Goal: Check status

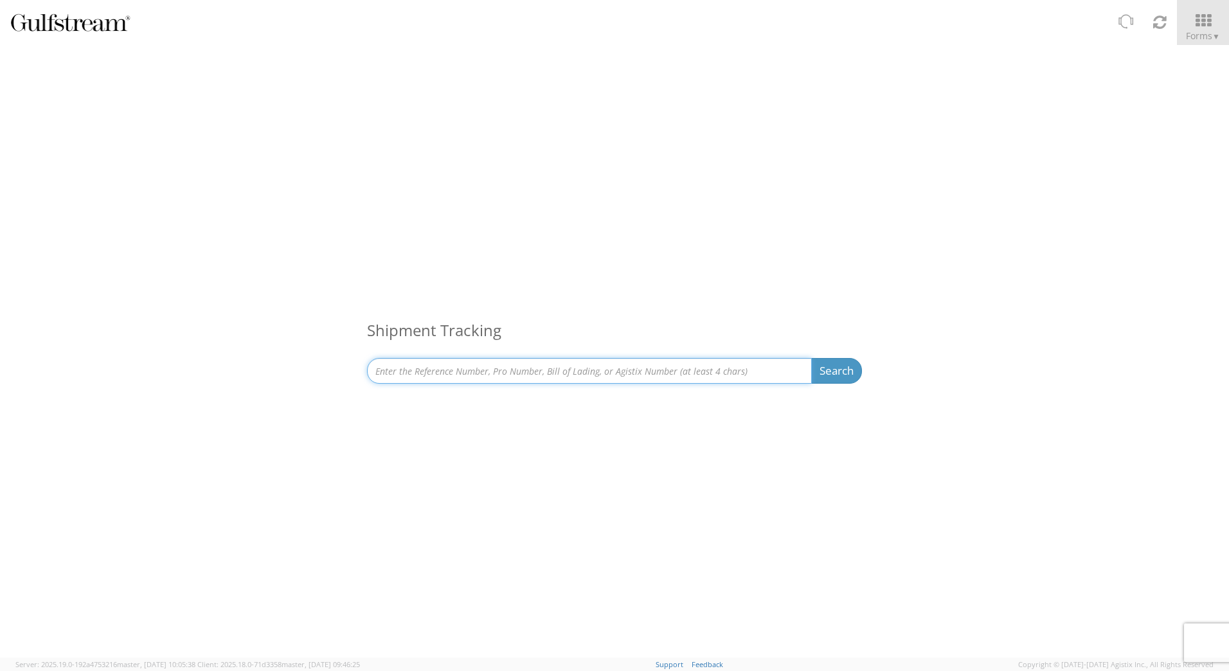
click at [547, 370] on input at bounding box center [589, 371] width 445 height 26
type input "sapo25-39809"
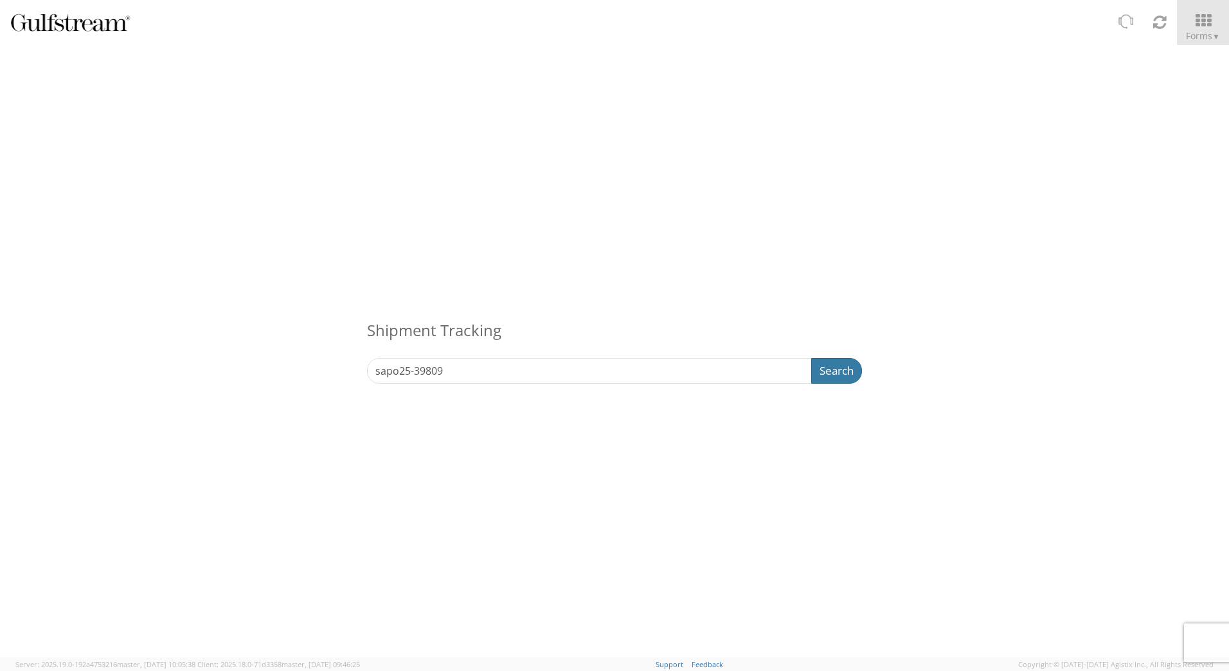
click at [827, 376] on button "Search" at bounding box center [836, 371] width 51 height 26
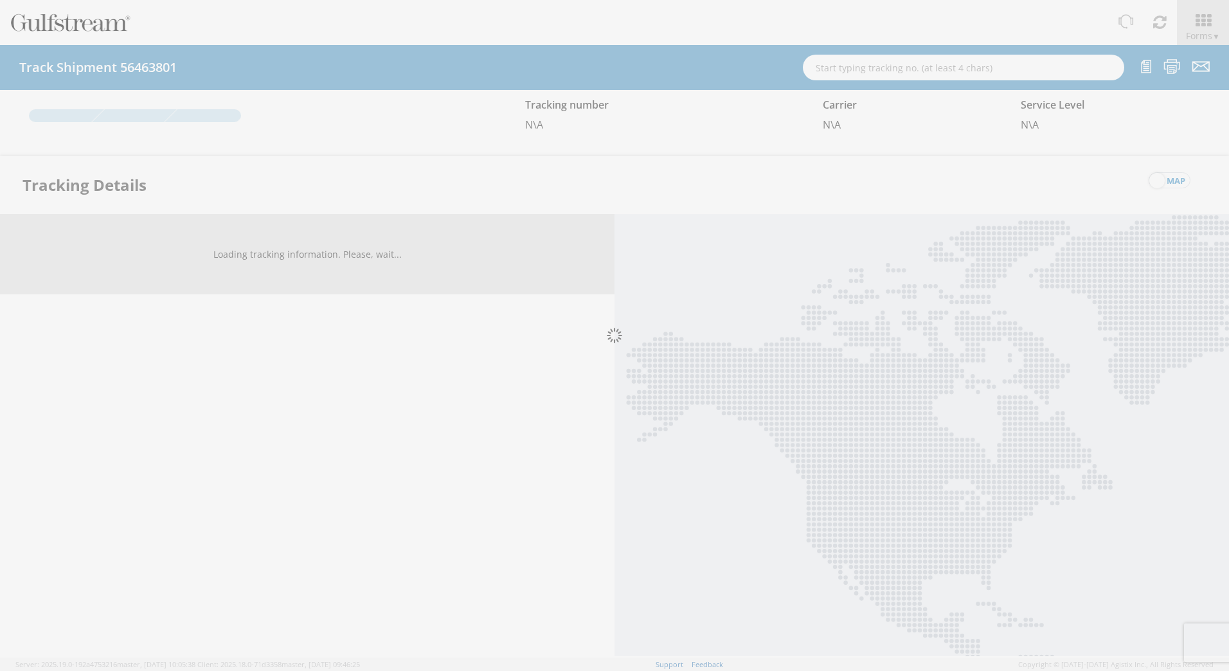
click at [471, 371] on div at bounding box center [614, 335] width 1229 height 671
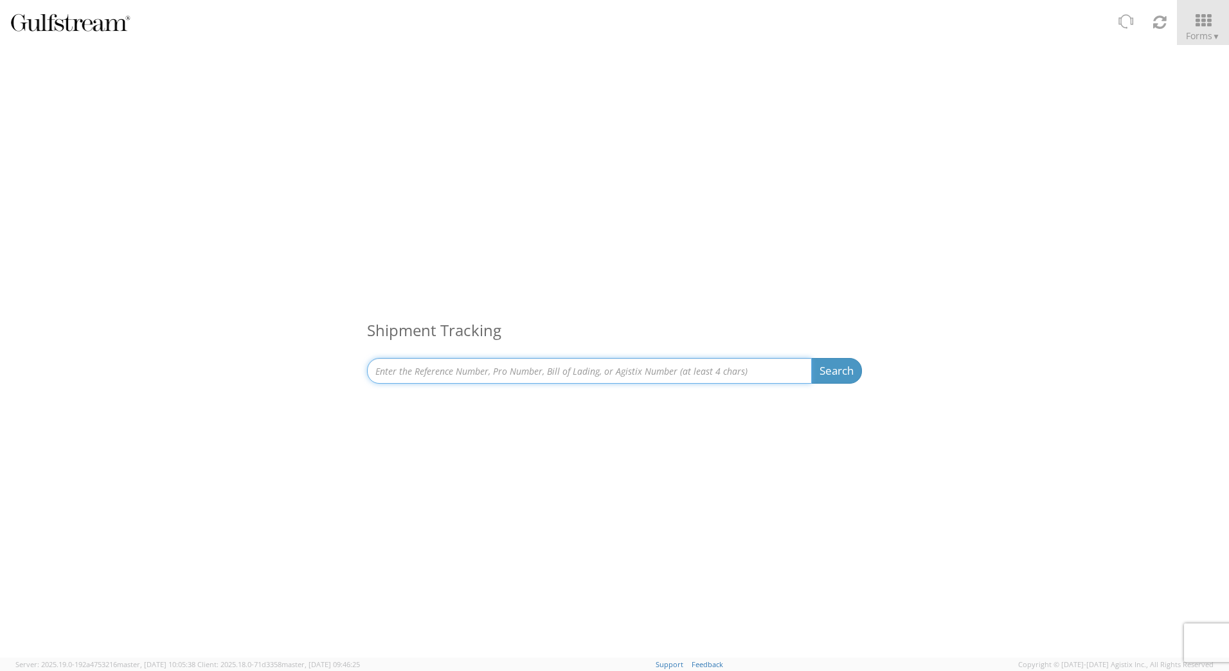
click at [484, 368] on input at bounding box center [589, 371] width 445 height 26
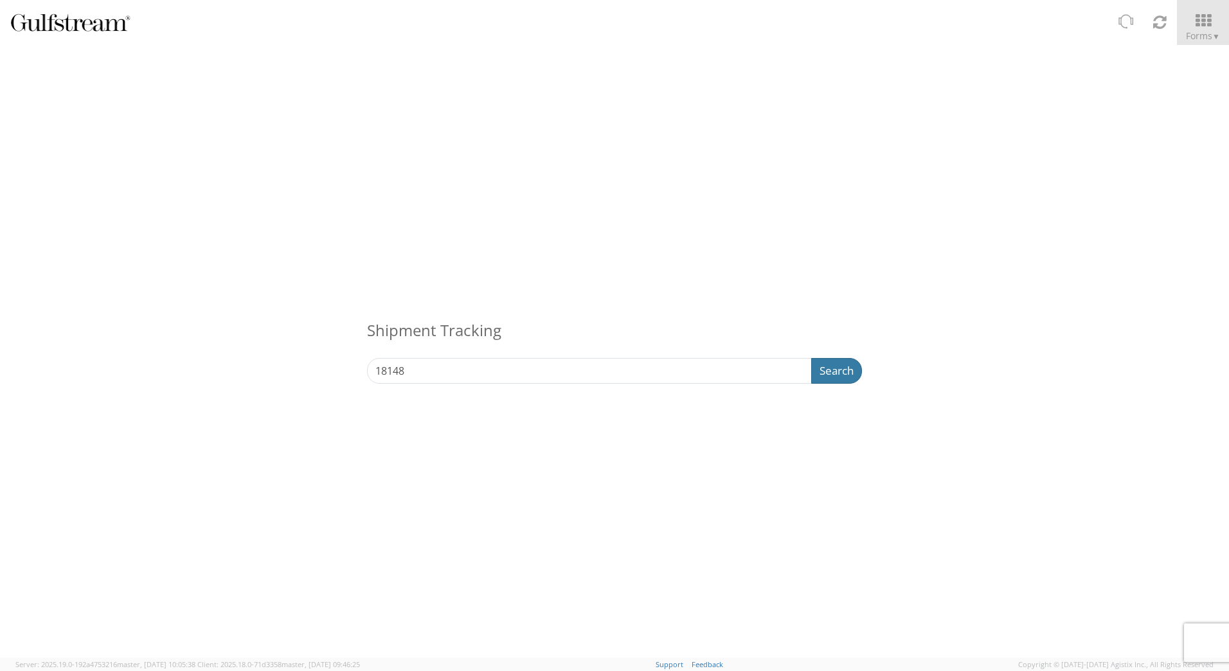
click at [836, 366] on button "Search" at bounding box center [836, 371] width 51 height 26
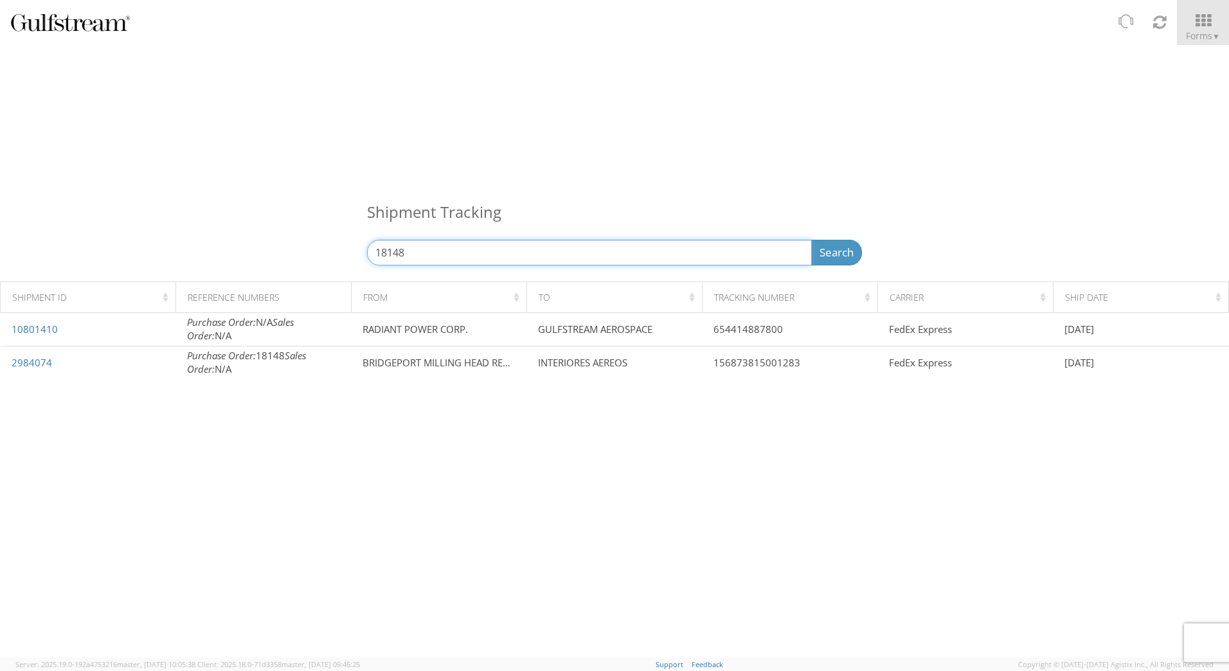
click at [374, 251] on input "18148" at bounding box center [589, 253] width 445 height 26
type input "'18148"
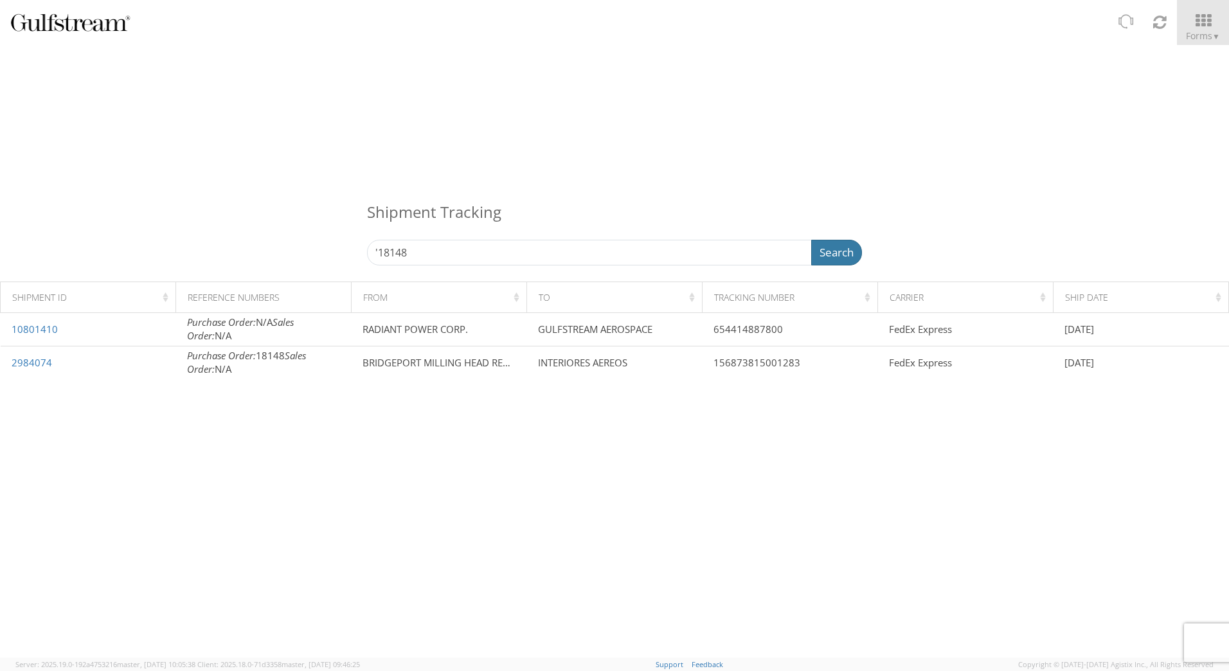
click at [835, 248] on button "Search" at bounding box center [836, 253] width 51 height 26
